Goal: Task Accomplishment & Management: Use online tool/utility

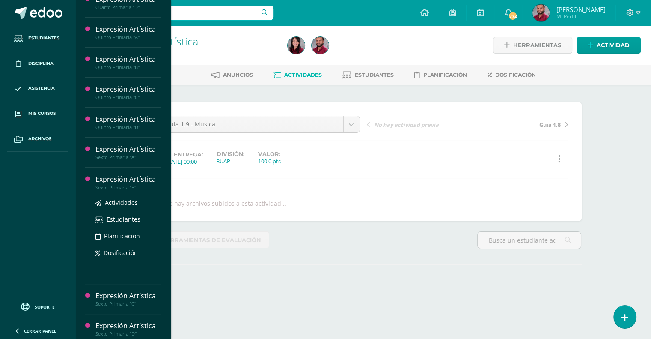
scroll to position [226, 0]
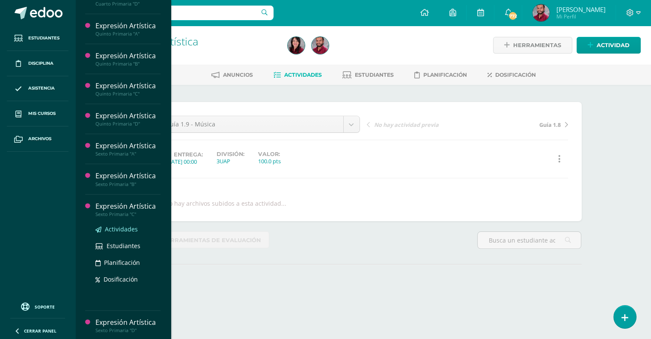
click at [128, 226] on span "Actividades" at bounding box center [121, 229] width 33 height 8
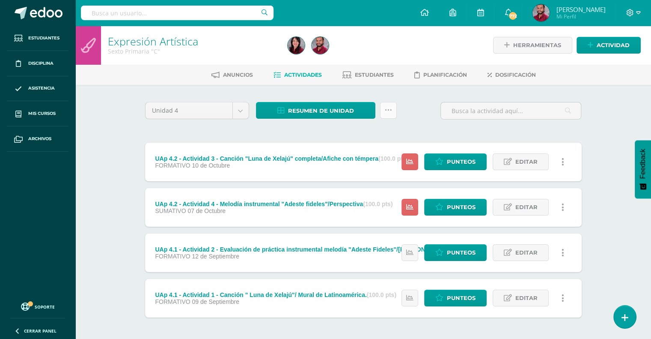
click at [389, 113] on icon at bounding box center [388, 110] width 7 height 7
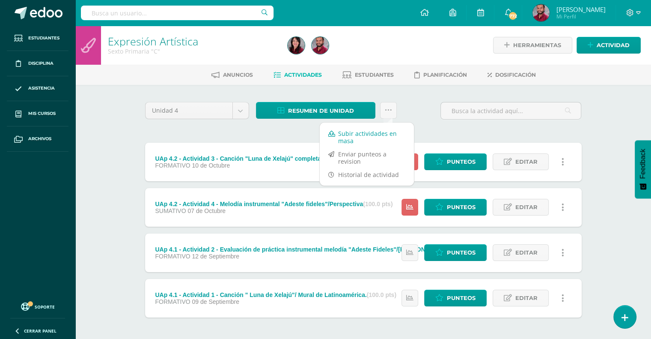
click at [375, 136] on link "Subir actividades en masa" at bounding box center [367, 137] width 94 height 21
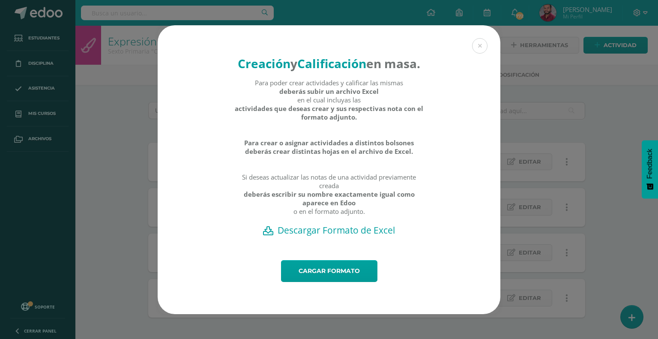
click at [342, 236] on h2 "Descargar Formato de Excel" at bounding box center [329, 230] width 313 height 12
click at [354, 282] on link "Cargar formato" at bounding box center [329, 271] width 96 height 22
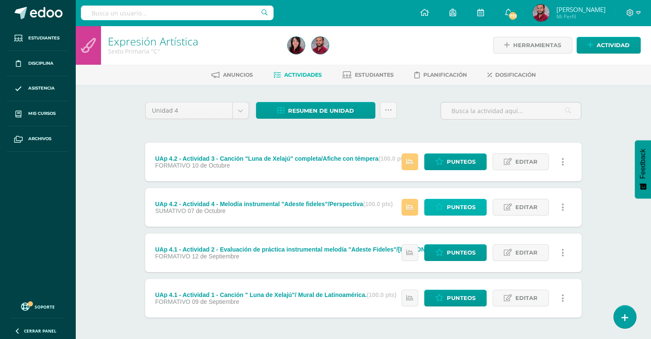
click at [471, 202] on span "Punteos" at bounding box center [461, 207] width 29 height 16
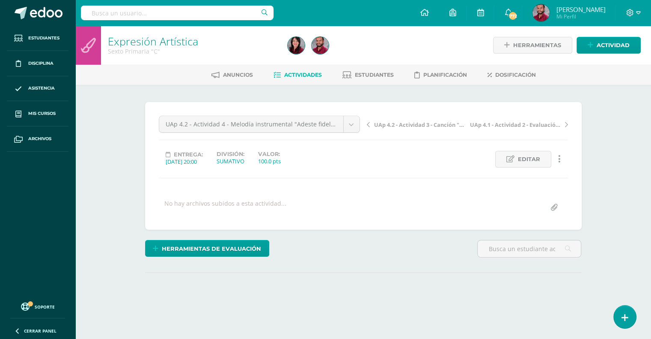
click at [347, 247] on div "Herramientas de evaluación Lista de cotejo Escala de valoración Puntos Extra Su…" at bounding box center [364, 252] width 444 height 24
click at [231, 241] on span "Herramientas de evaluación" at bounding box center [211, 249] width 99 height 16
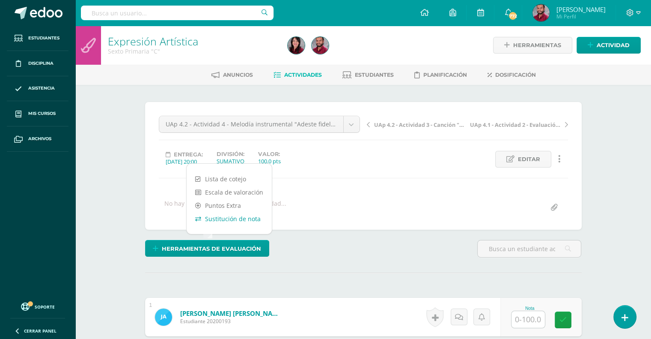
click at [231, 221] on link "Sustitución de nota" at bounding box center [229, 218] width 85 height 13
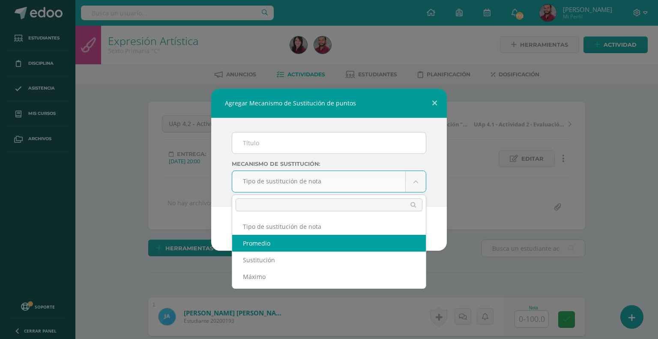
select select "average"
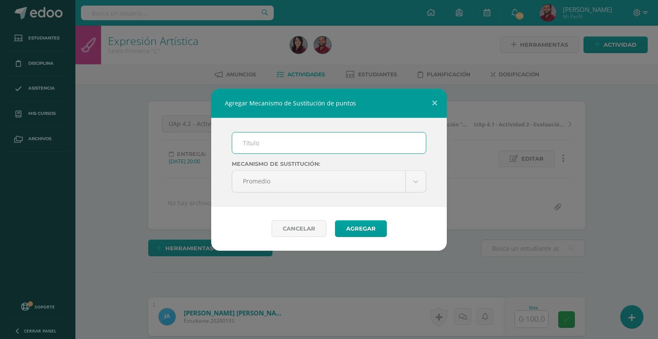
click at [243, 142] on input "text" at bounding box center [329, 142] width 194 height 21
click at [273, 140] on input "text" at bounding box center [329, 142] width 194 height 21
type input "PMA"
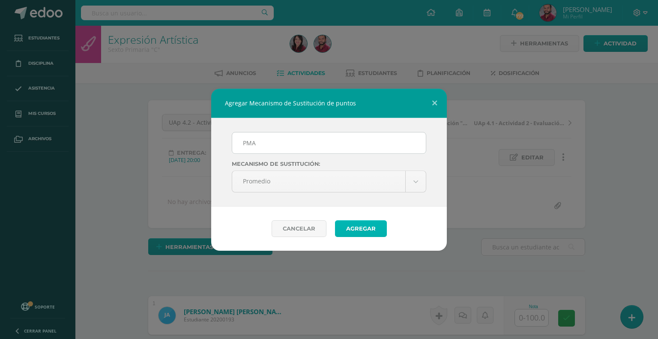
click at [369, 221] on button "Agregar" at bounding box center [361, 228] width 52 height 17
